Goal: Information Seeking & Learning: Check status

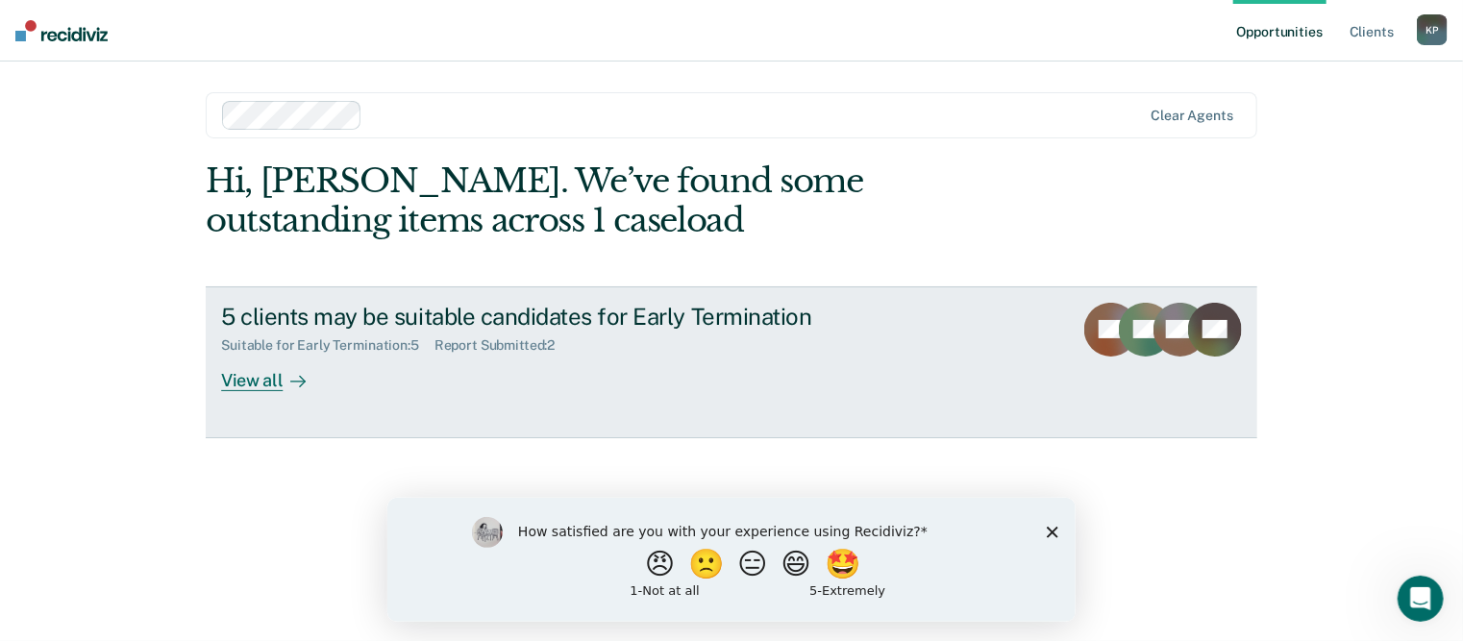
click at [245, 375] on div "View all" at bounding box center [275, 372] width 108 height 37
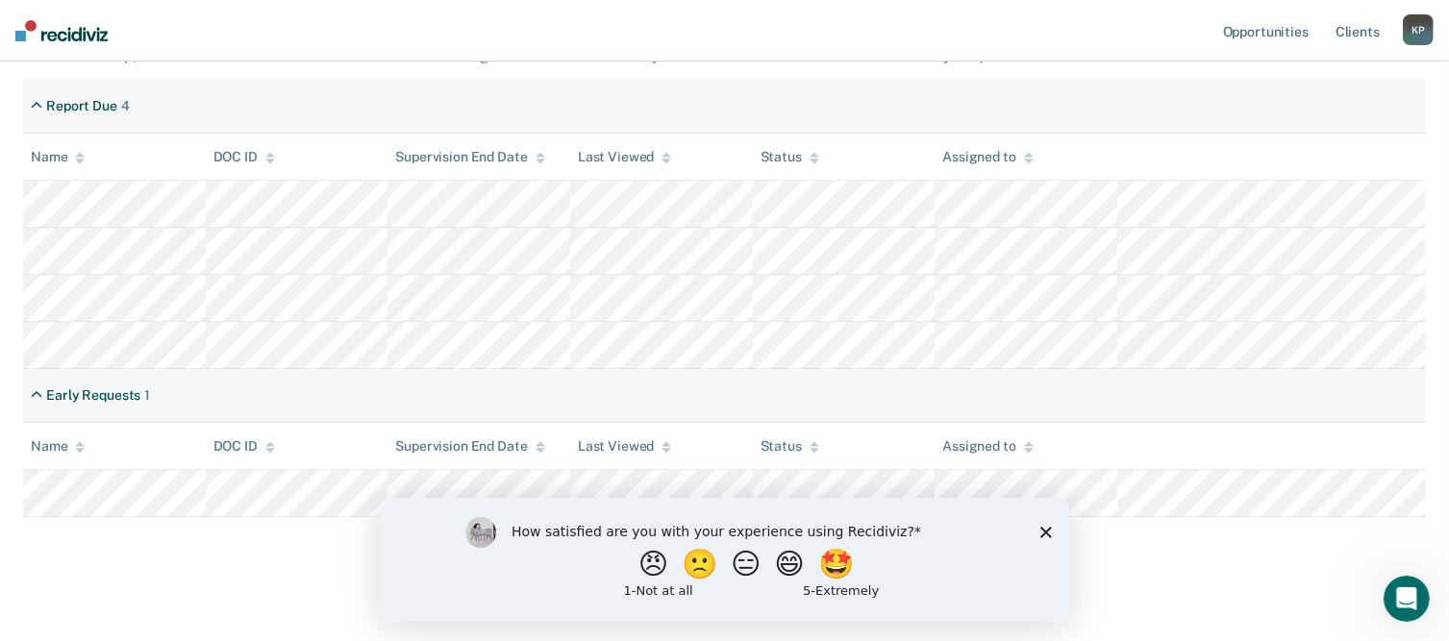
scroll to position [388, 0]
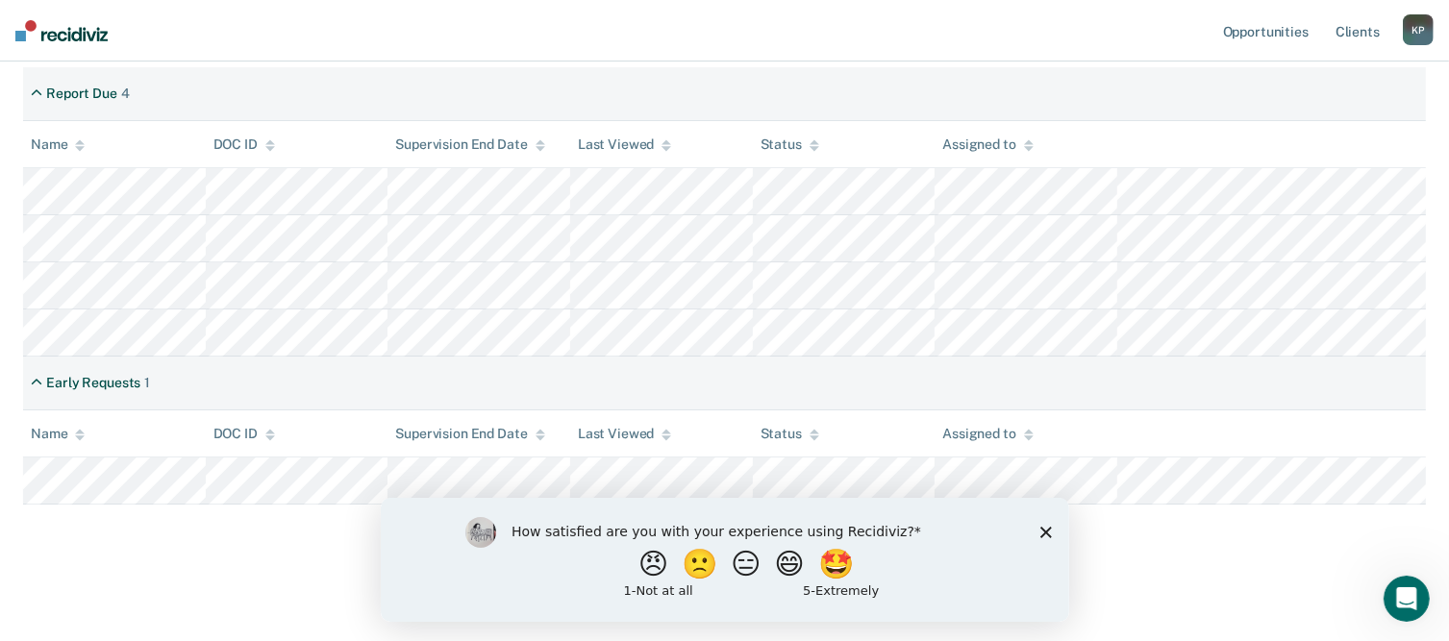
click at [1032, 533] on div "How satisfied are you with your experience using Recidiviz? 😠 🙁 😑 😄 🤩 1 - Not a…" at bounding box center [724, 559] width 688 height 124
click at [1044, 536] on icon "Close survey" at bounding box center [1045, 532] width 12 height 12
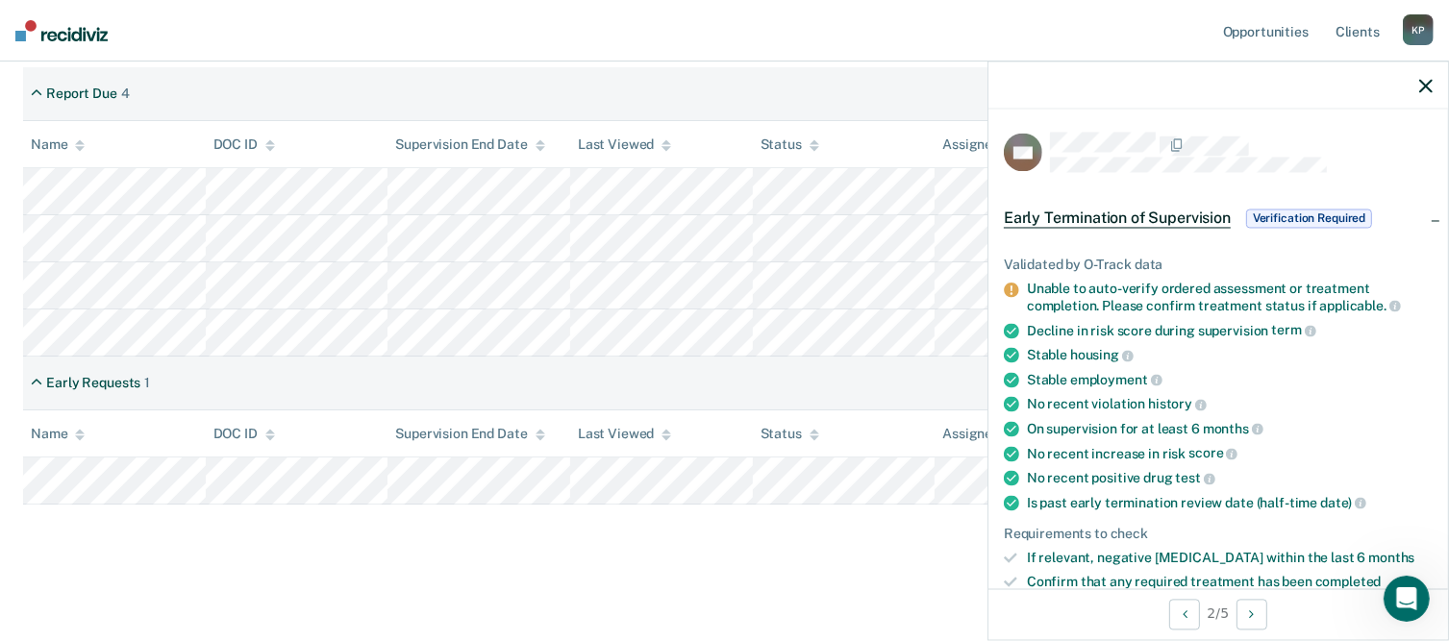
click at [1430, 87] on icon "button" at bounding box center [1425, 85] width 13 height 13
click at [1425, 83] on icon "button" at bounding box center [1425, 85] width 13 height 13
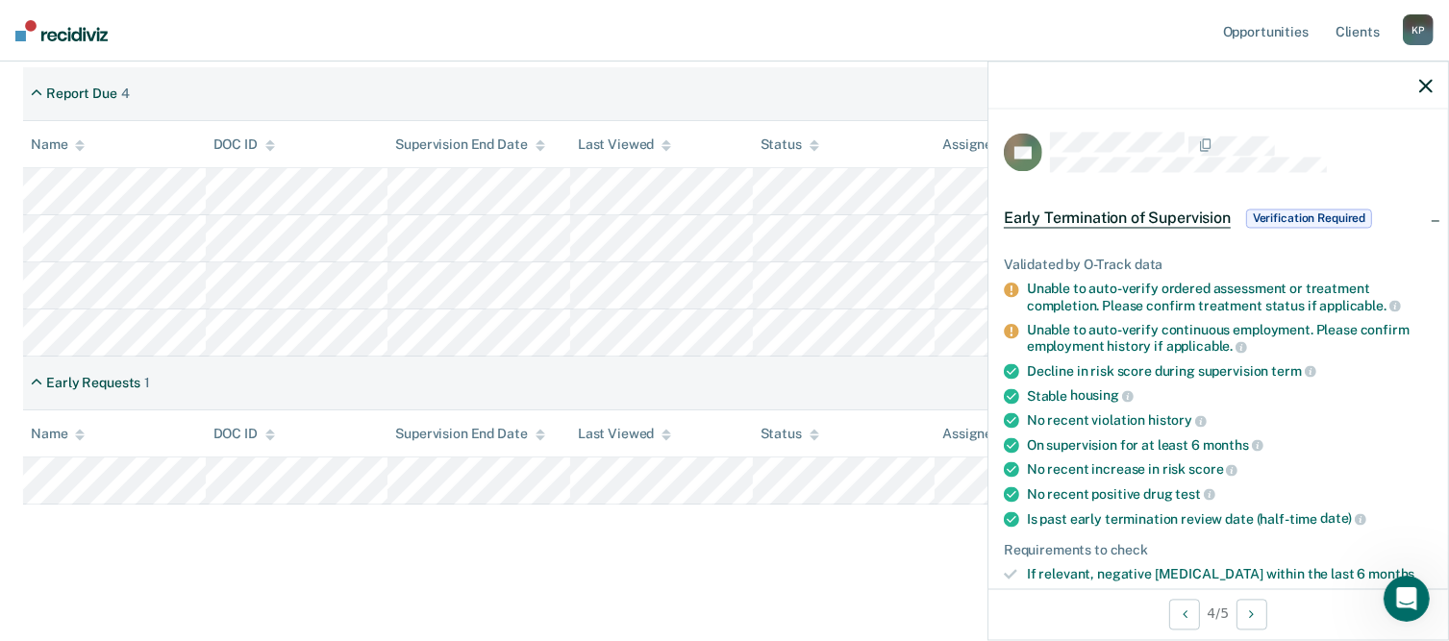
click at [1421, 80] on icon "button" at bounding box center [1425, 85] width 13 height 13
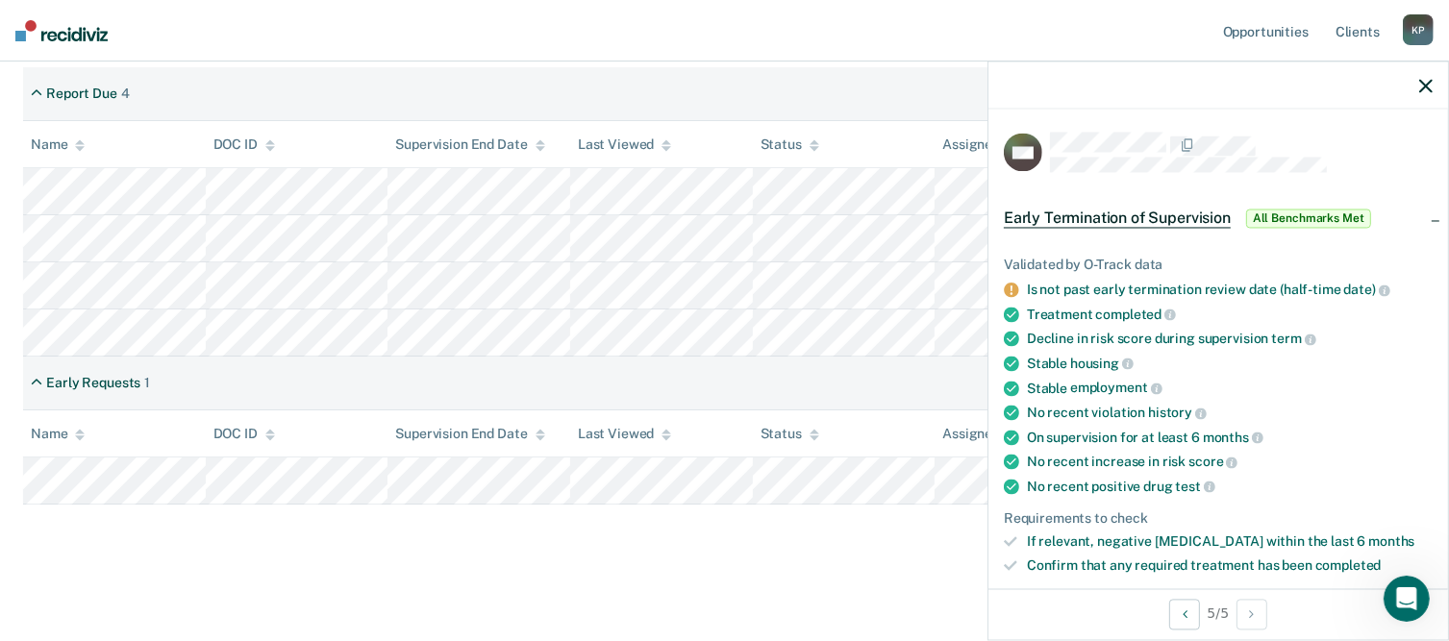
click at [1428, 78] on button "button" at bounding box center [1425, 85] width 13 height 16
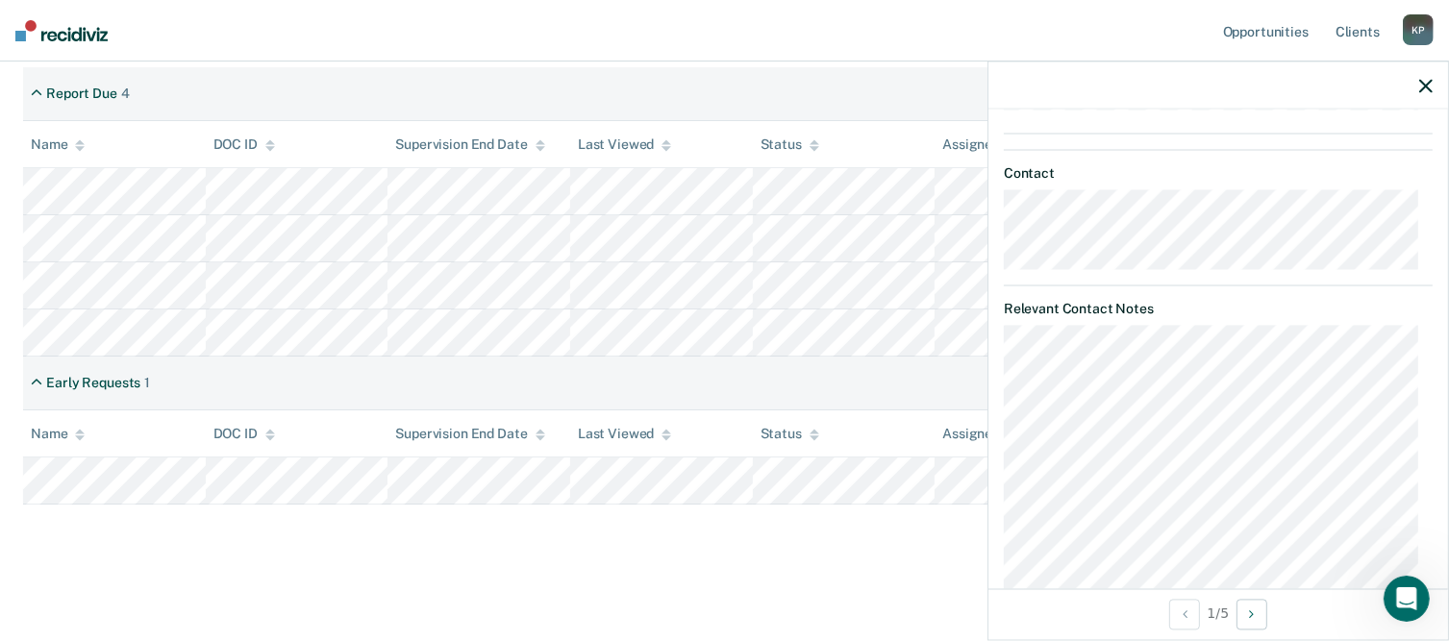
scroll to position [790, 0]
click at [1430, 80] on icon "button" at bounding box center [1425, 85] width 13 height 13
